Goal: Information Seeking & Learning: Find specific fact

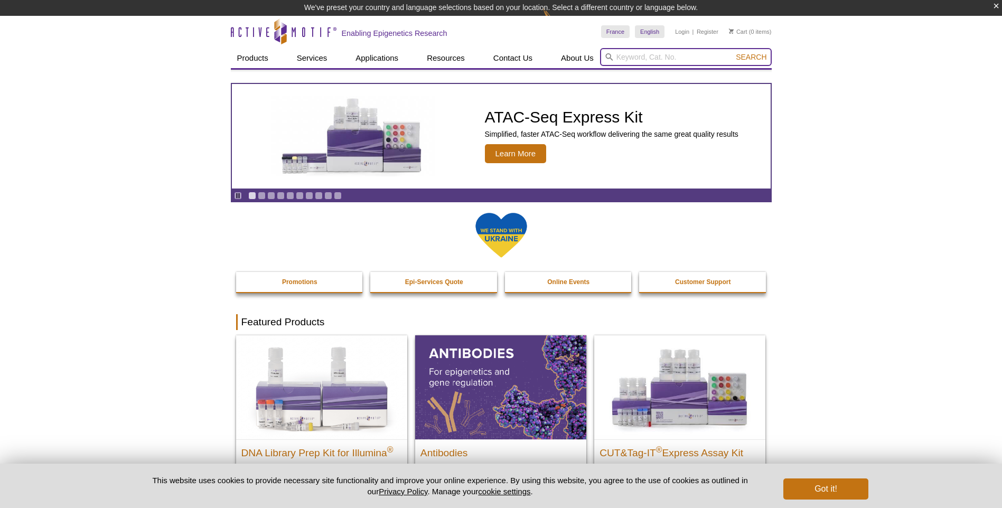
click at [623, 55] on input "search" at bounding box center [686, 57] width 172 height 18
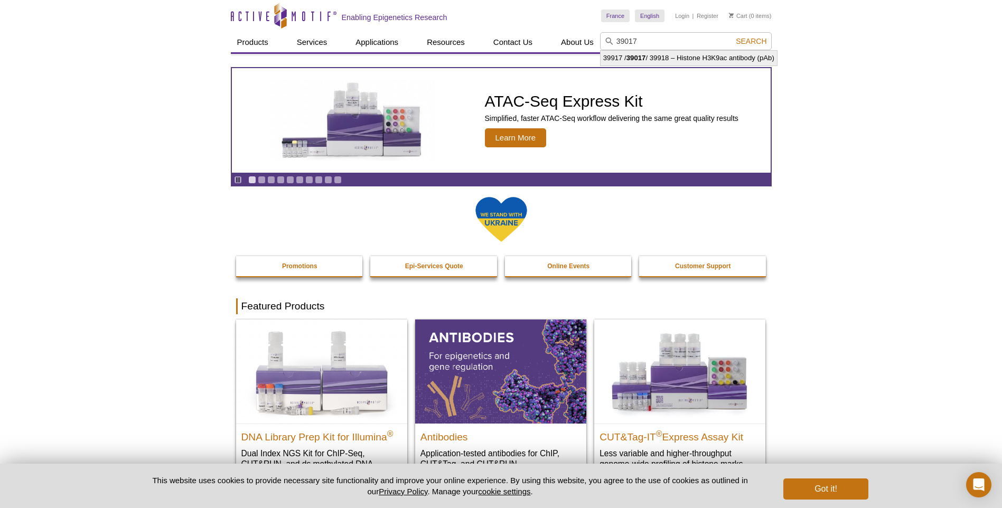
click at [634, 57] on strong "39017" at bounding box center [636, 58] width 20 height 8
type input "39917 / 39017 / 39918 – Histone H3K9ac antibody (pAb)"
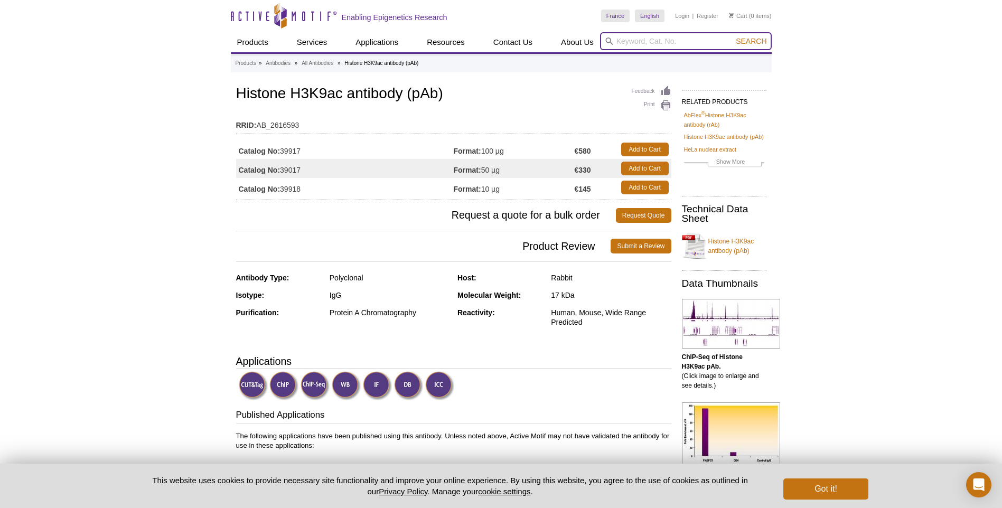
click at [685, 42] on input "search" at bounding box center [686, 41] width 172 height 18
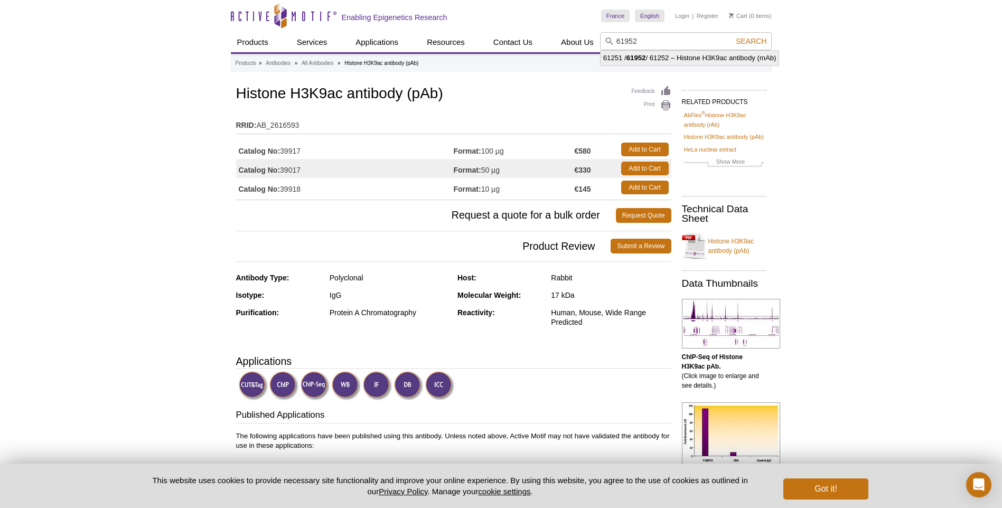
click at [670, 57] on li "61251 / 61952 / 61252 – Histone H3K9ac antibody (mAb)" at bounding box center [689, 58] width 178 height 15
type input "61251 / 61952 / 61252 – Histone H3K9ac antibody (mAb)"
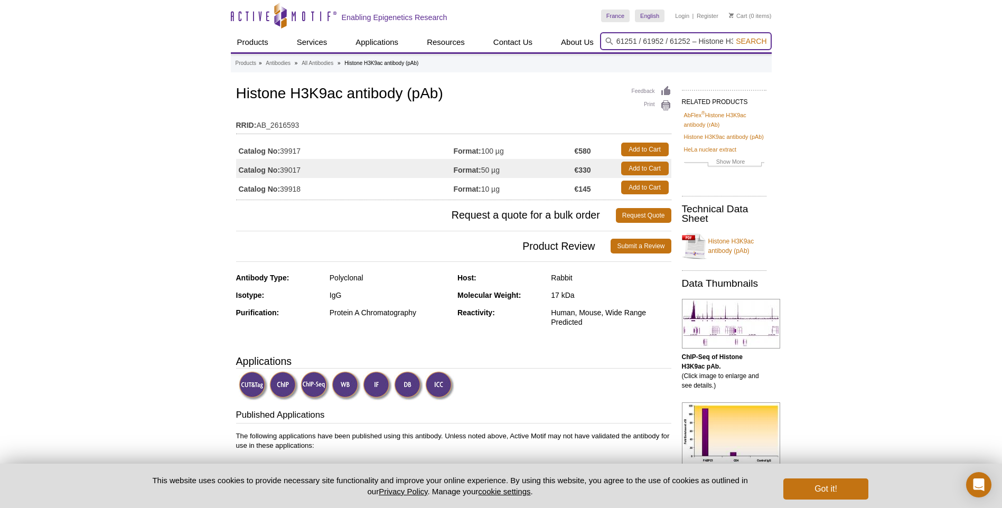
scroll to position [0, 71]
click at [732, 36] on button "Search" at bounding box center [750, 41] width 37 height 10
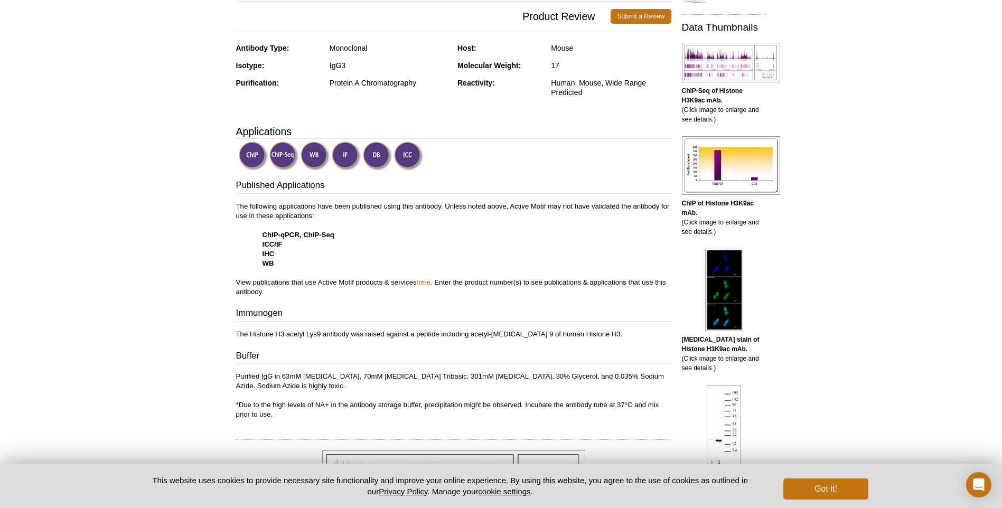
scroll to position [264, 0]
